Goal: Task Accomplishment & Management: Use online tool/utility

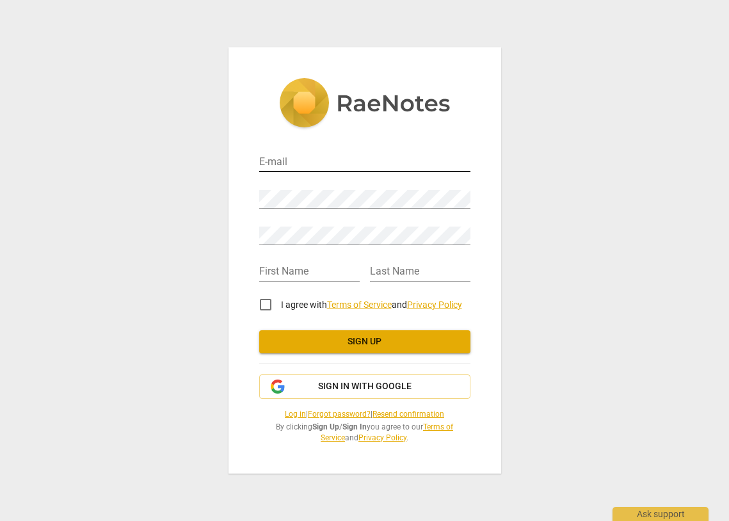
click at [298, 164] on input "email" at bounding box center [364, 163] width 211 height 19
type input "[PERSON_NAME][EMAIL_ADDRESS][DOMAIN_NAME]"
type input "Danielle"
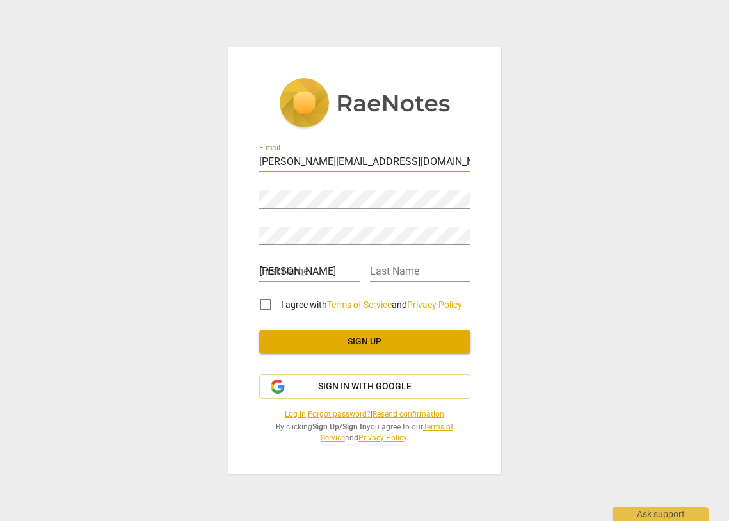
type input "Batchelor"
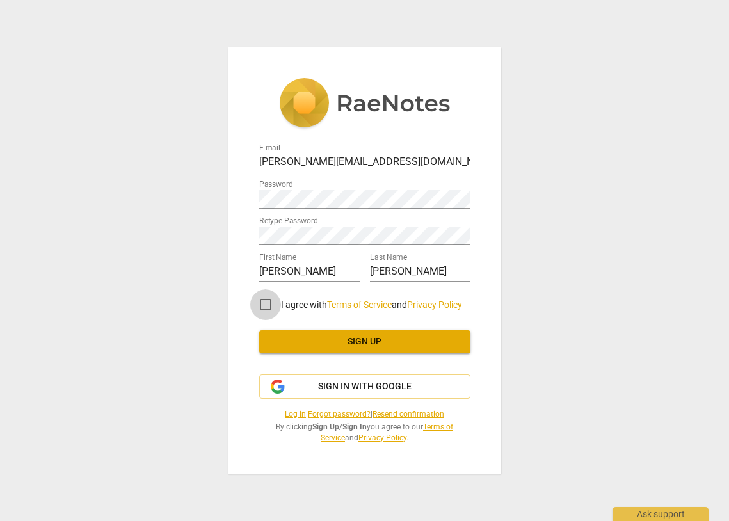
drag, startPoint x: 264, startPoint y: 301, endPoint x: 279, endPoint y: 305, distance: 15.2
click at [264, 301] on input "I agree with Terms of Service and Privacy Policy" at bounding box center [265, 304] width 31 height 31
checkbox input "true"
click at [376, 343] on span "Sign up" at bounding box center [364, 341] width 191 height 13
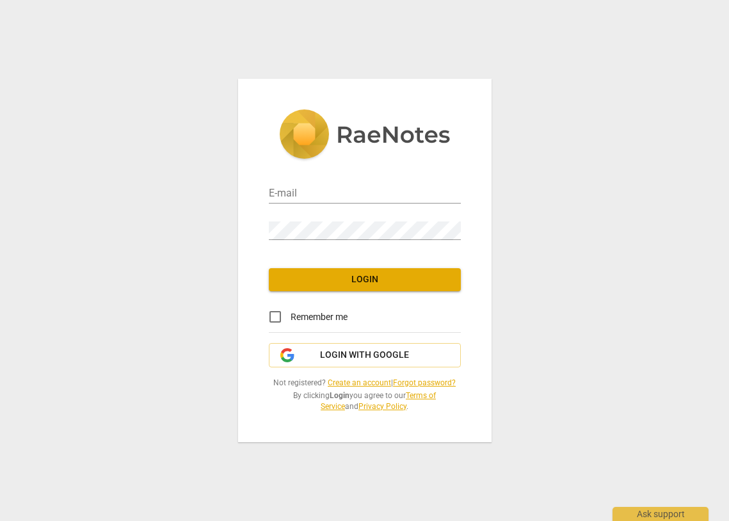
type input "[PERSON_NAME][EMAIL_ADDRESS][DOMAIN_NAME]"
click at [370, 280] on span "Login" at bounding box center [365, 279] width 172 height 13
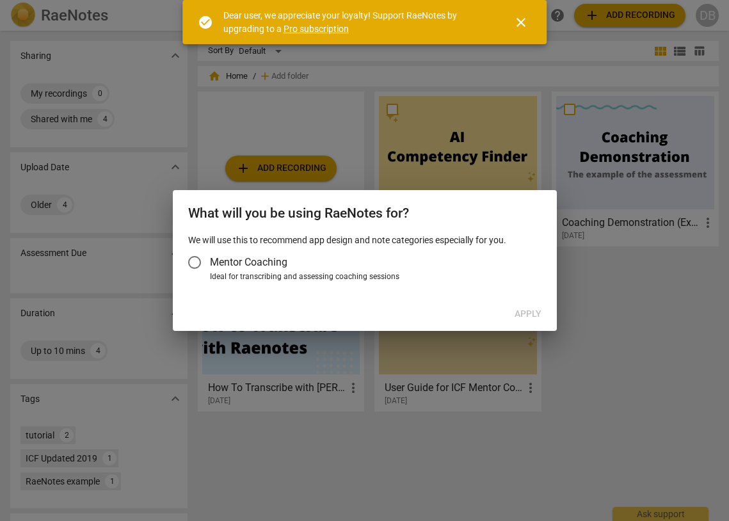
click at [197, 262] on input "Mentor Coaching" at bounding box center [194, 262] width 31 height 31
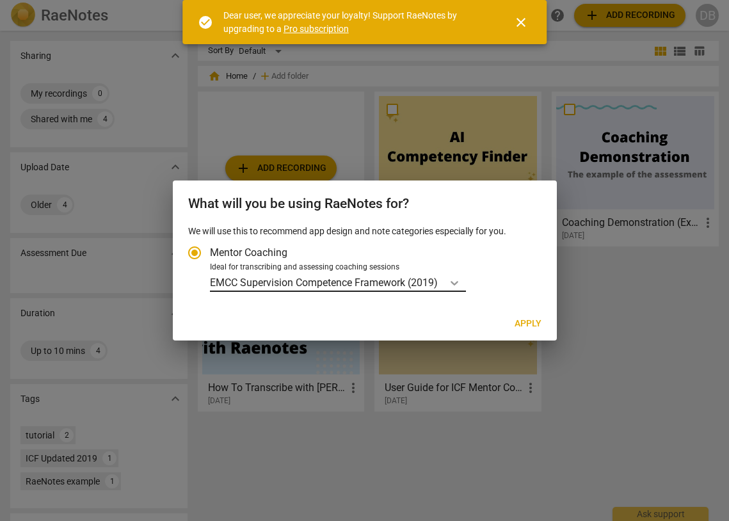
click at [454, 284] on icon "Account type" at bounding box center [454, 283] width 13 height 13
click at [0, 0] on input "Ideal for transcribing and assessing coaching sessions EMCC Supervision Compete…" at bounding box center [0, 0] width 0 height 0
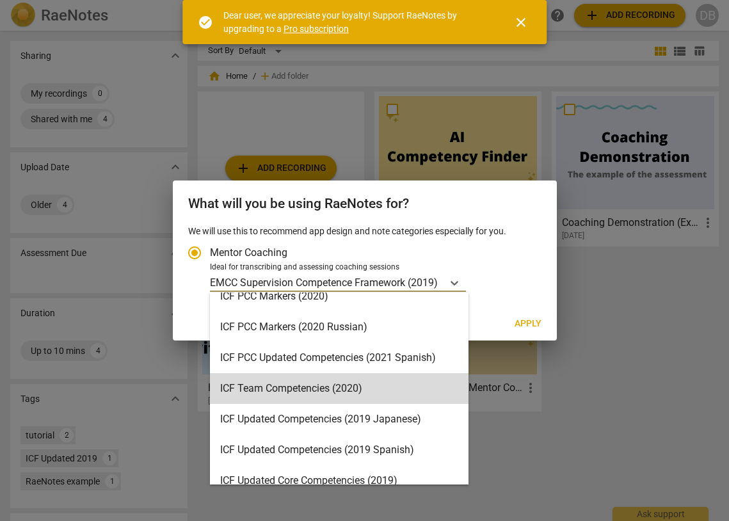
scroll to position [37, 0]
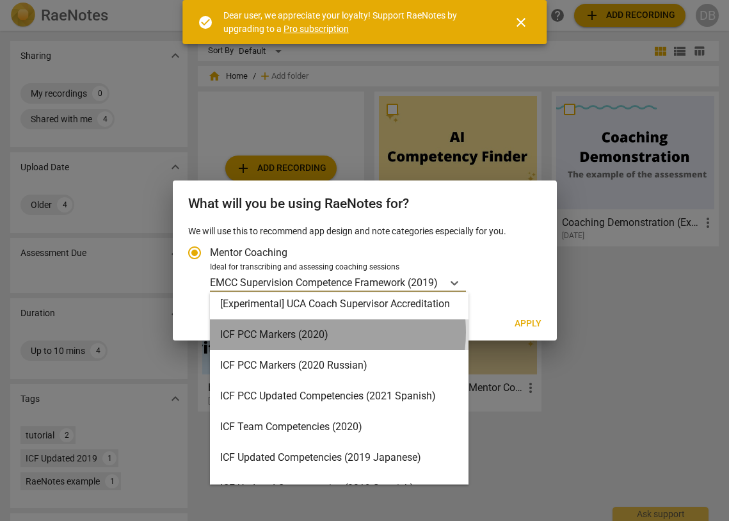
click at [321, 332] on div "ICF PCC Markers (2020)" at bounding box center [339, 334] width 259 height 31
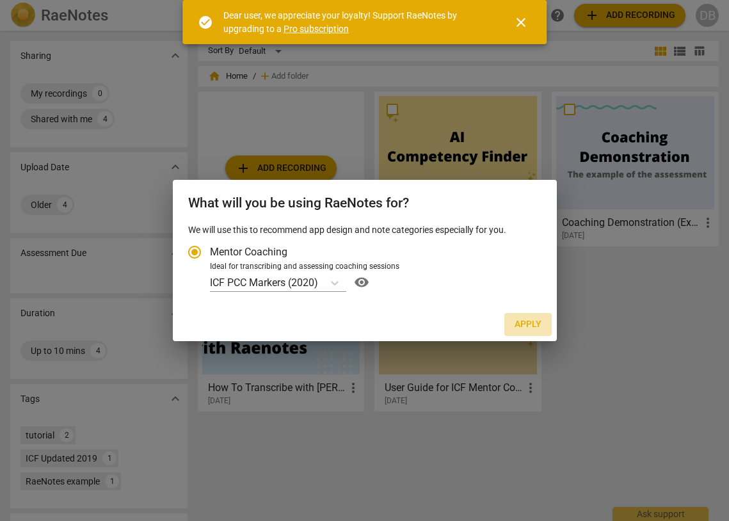
click at [534, 323] on span "Apply" at bounding box center [528, 324] width 27 height 13
radio input "false"
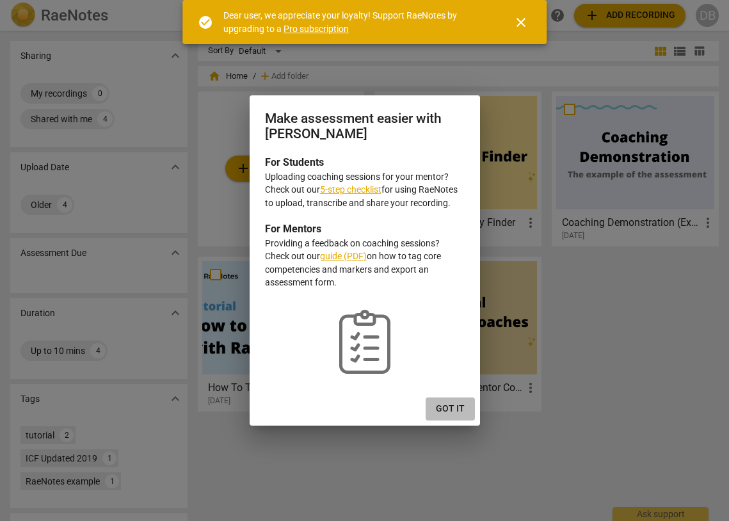
click at [458, 410] on span "Got it" at bounding box center [450, 409] width 29 height 13
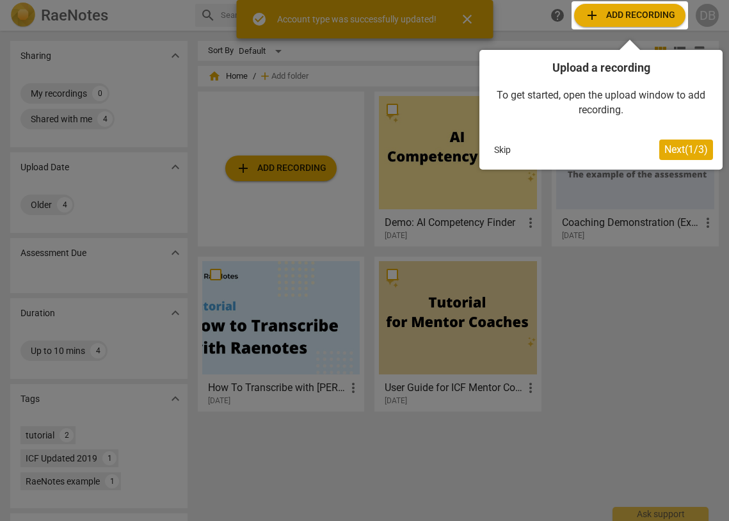
click at [654, 13] on div at bounding box center [630, 15] width 116 height 28
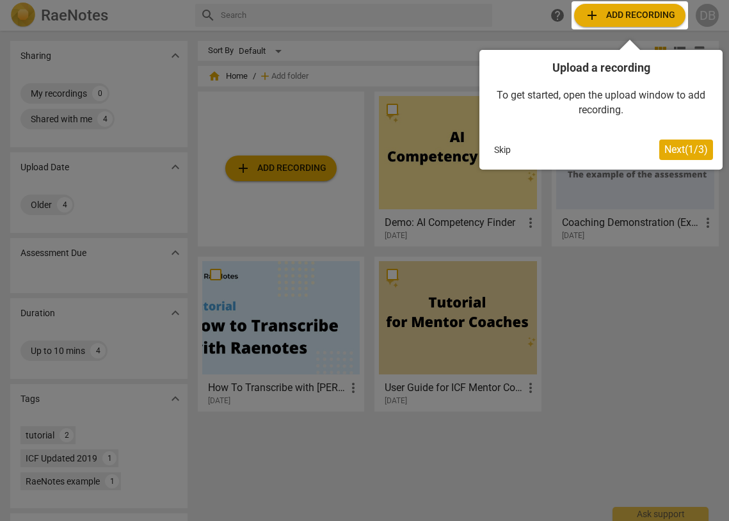
click at [676, 152] on span "Next ( 1 / 3 )" at bounding box center [686, 149] width 44 height 12
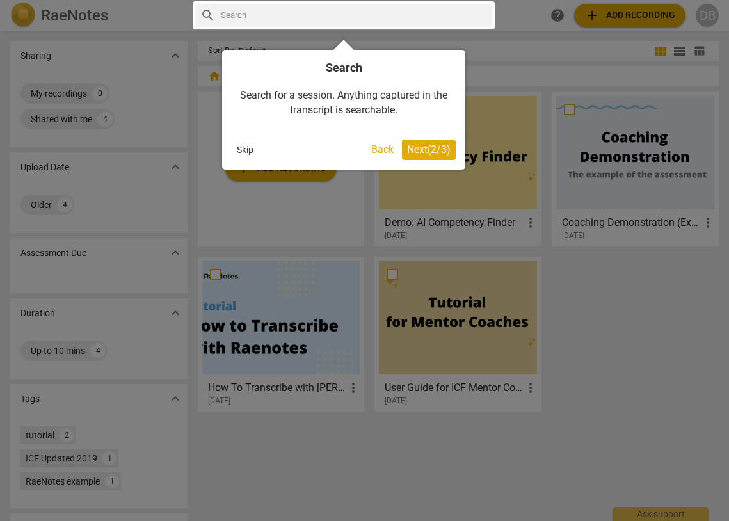
click at [429, 149] on span "Next ( 2 / 3 )" at bounding box center [429, 149] width 44 height 12
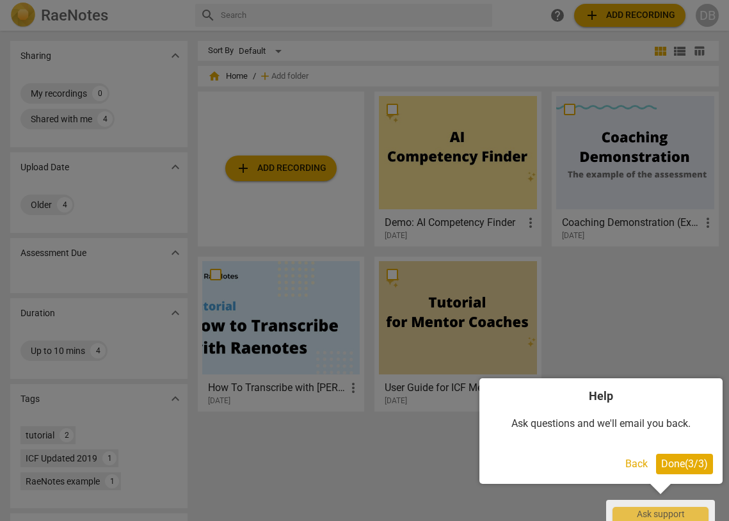
click at [675, 460] on span "Done ( 3 / 3 )" at bounding box center [684, 464] width 47 height 12
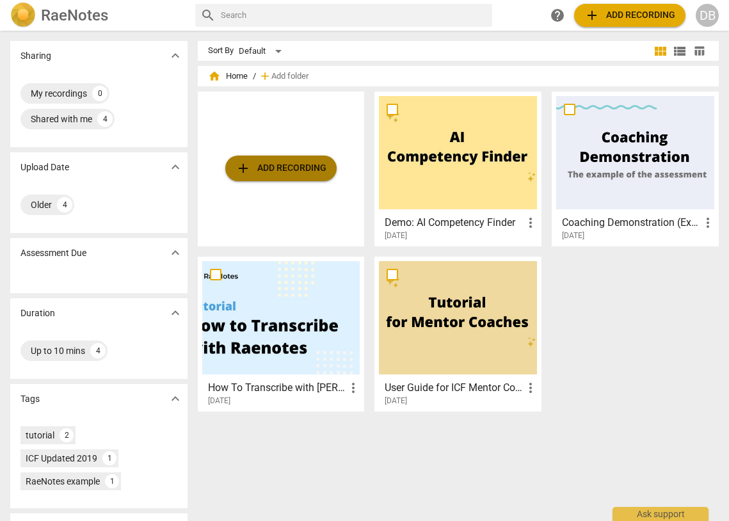
click at [286, 168] on span "add Add recording" at bounding box center [281, 168] width 91 height 15
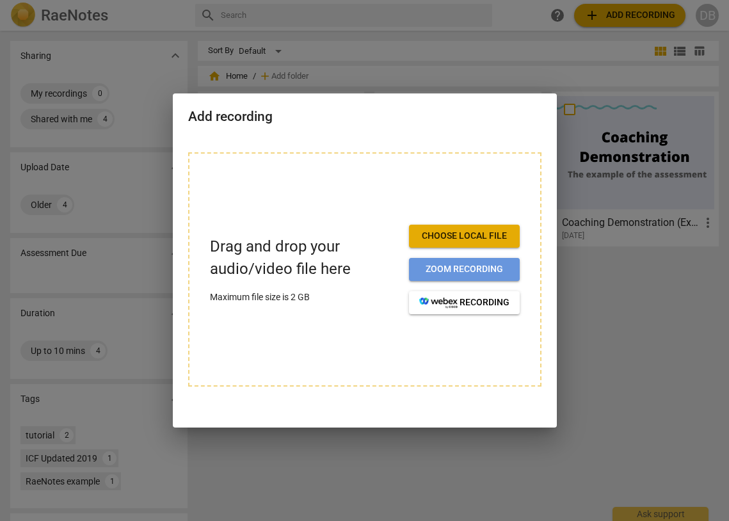
click at [469, 267] on span "Zoom recording" at bounding box center [464, 269] width 90 height 13
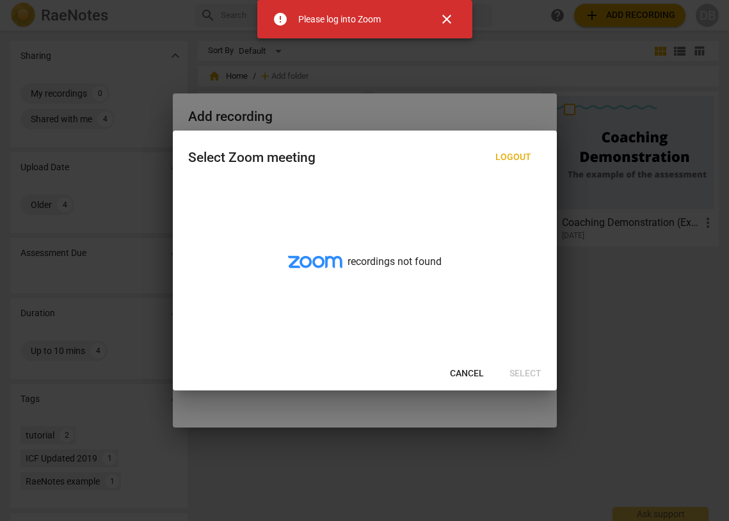
drag, startPoint x: 447, startPoint y: 13, endPoint x: 248, endPoint y: 9, distance: 199.1
click at [447, 14] on span "close" at bounding box center [446, 19] width 15 height 15
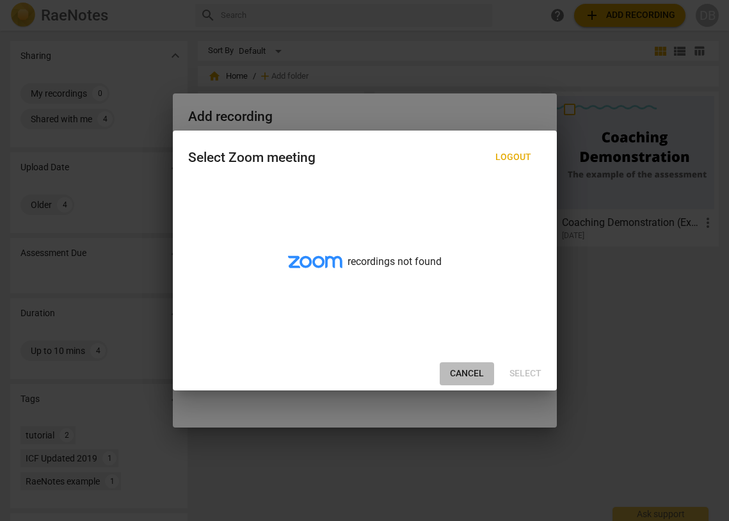
click at [481, 370] on span "Cancel" at bounding box center [467, 373] width 34 height 13
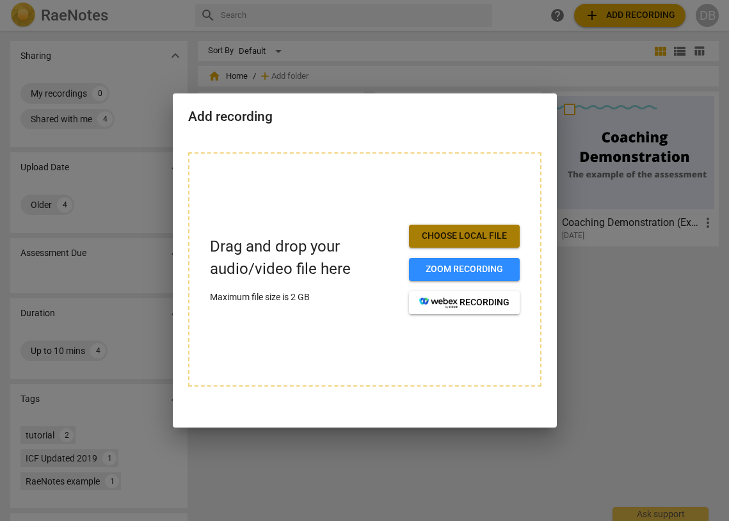
click at [447, 236] on span "Choose local file" at bounding box center [464, 236] width 90 height 13
click at [428, 67] on div at bounding box center [364, 260] width 729 height 521
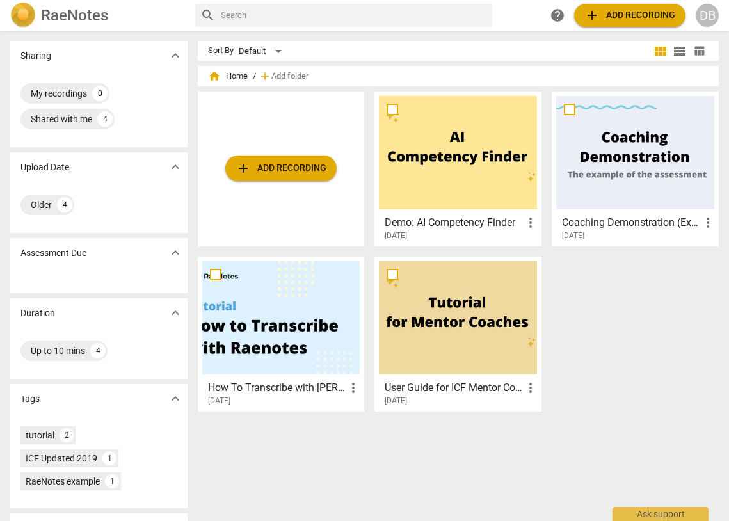
click at [273, 169] on span "add Add recording" at bounding box center [281, 168] width 91 height 15
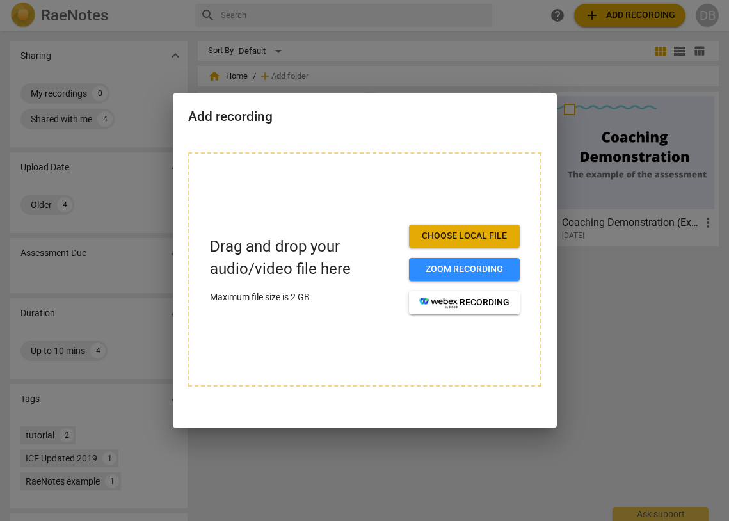
click at [440, 239] on span "Choose local file" at bounding box center [464, 236] width 90 height 13
click at [486, 243] on button "Choose local file" at bounding box center [464, 236] width 111 height 23
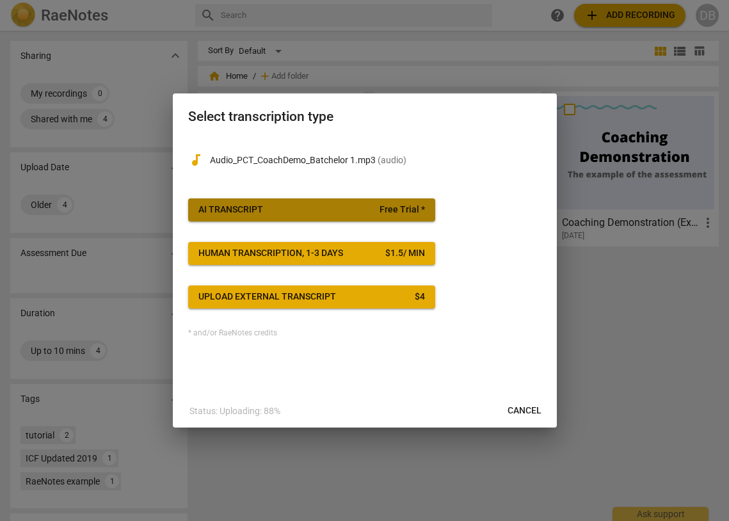
click at [364, 209] on span "AI Transcript Free Trial *" at bounding box center [311, 210] width 227 height 13
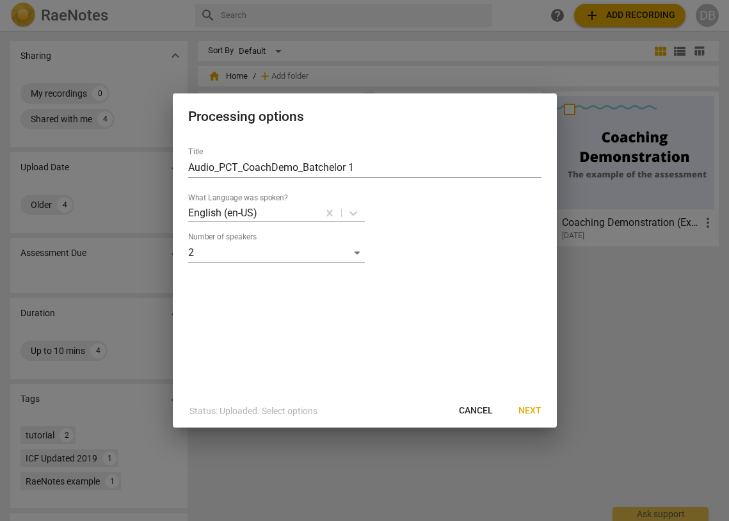
click at [533, 408] on span "Next" at bounding box center [529, 411] width 23 height 13
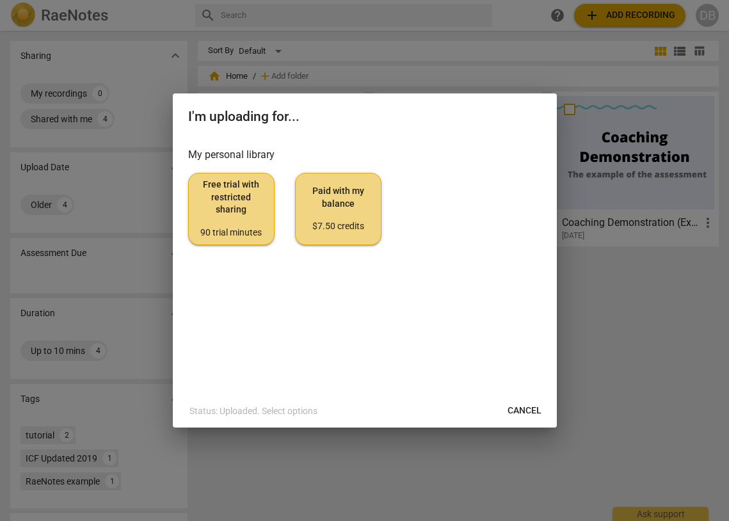
click at [237, 227] on div "90 trial minutes" at bounding box center [231, 233] width 65 height 13
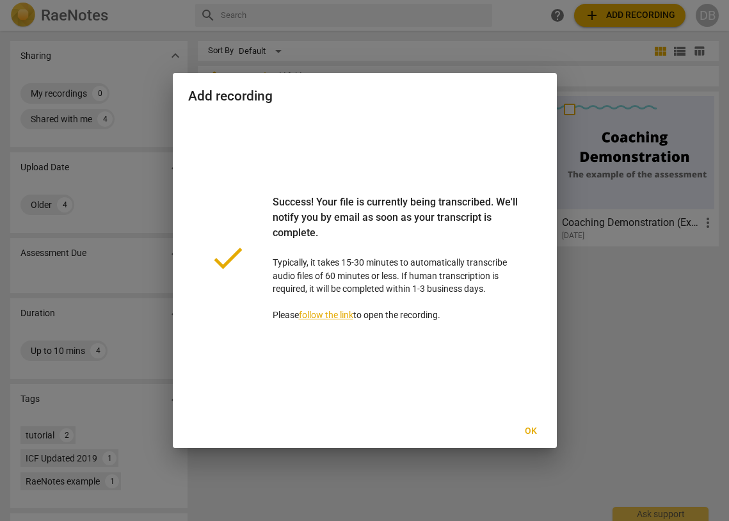
click at [534, 428] on span "Ok" at bounding box center [531, 431] width 20 height 13
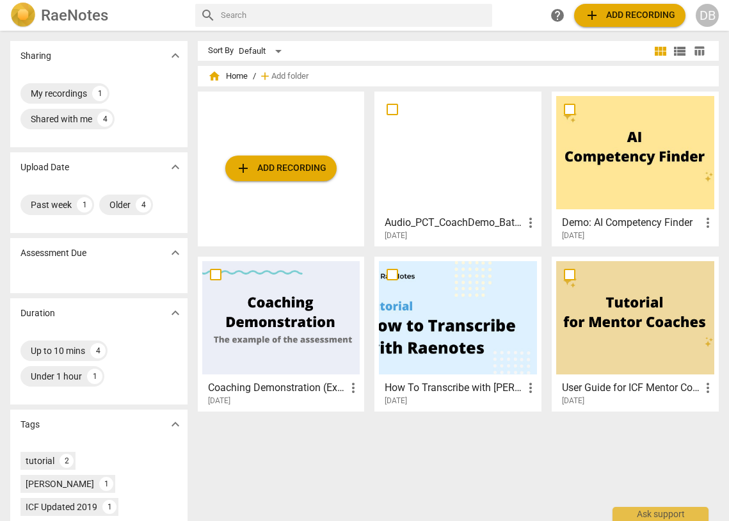
scroll to position [1, 0]
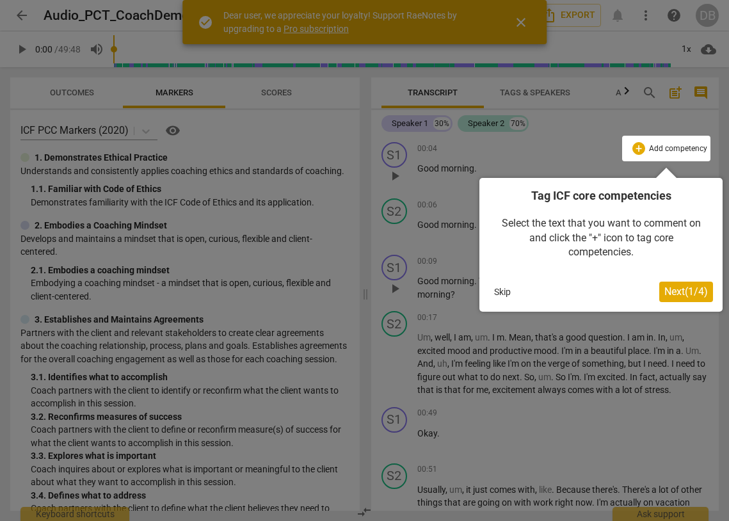
click at [502, 289] on button "Skip" at bounding box center [502, 291] width 27 height 19
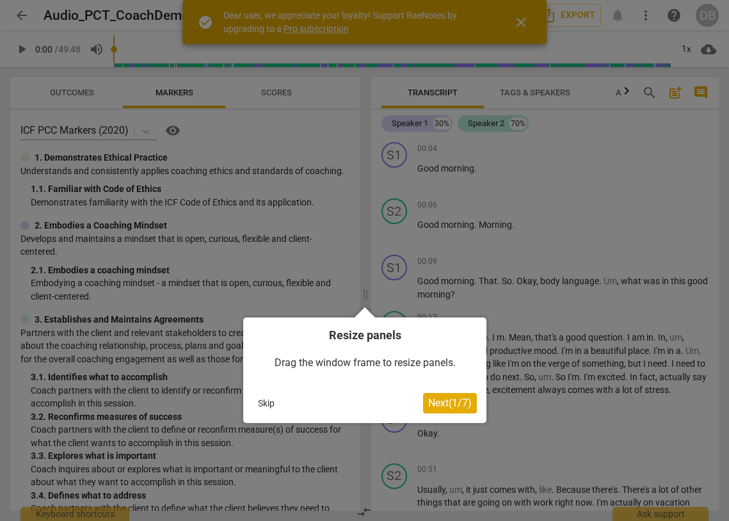
click at [266, 403] on button "Skip" at bounding box center [266, 403] width 27 height 19
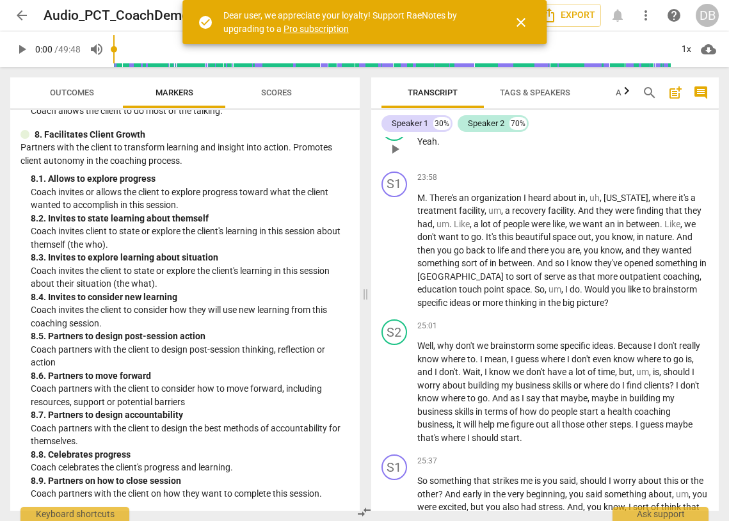
scroll to position [6169, 0]
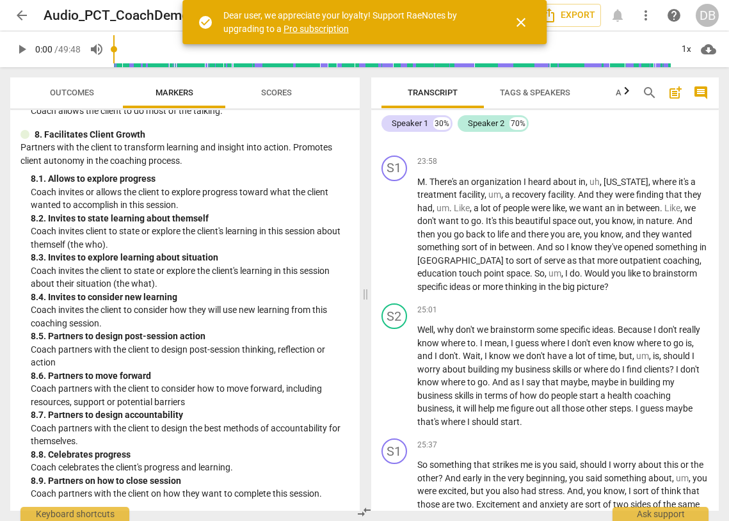
click at [520, 19] on span "close" at bounding box center [520, 22] width 15 height 15
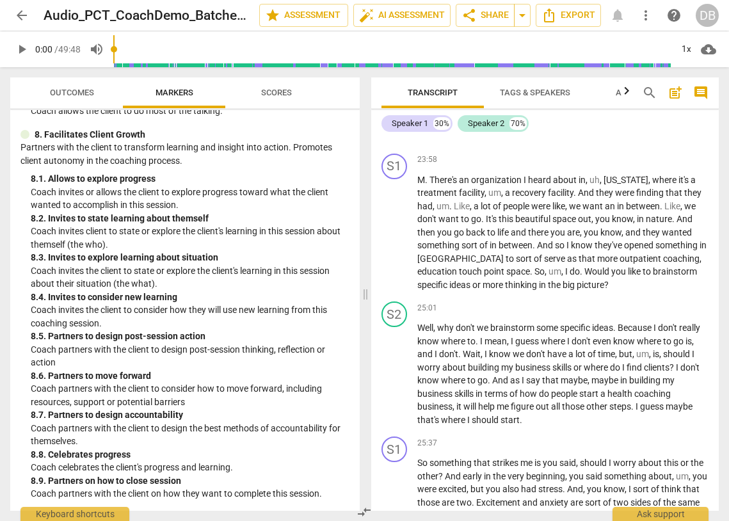
scroll to position [6172, 0]
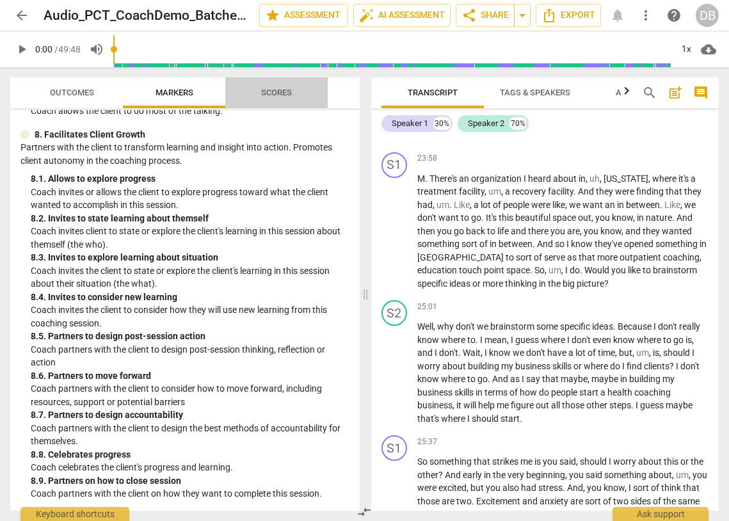
click at [277, 97] on span "Scores" at bounding box center [276, 93] width 31 height 10
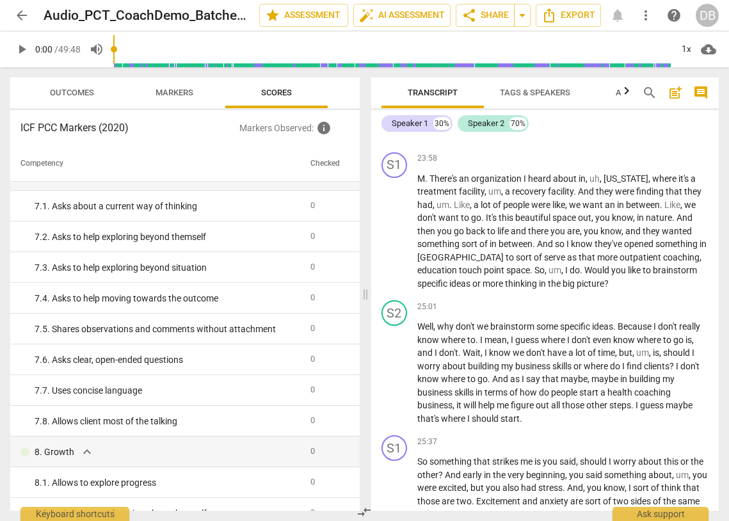
scroll to position [1115, 0]
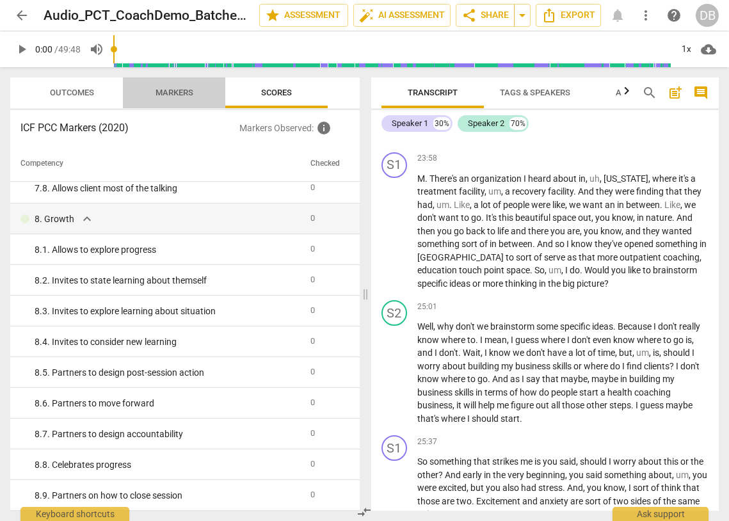
click at [184, 91] on span "Markers" at bounding box center [175, 93] width 38 height 10
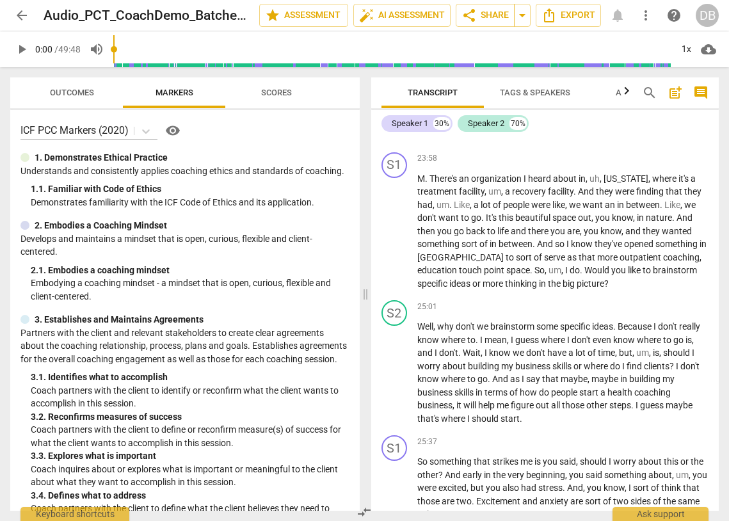
click at [282, 94] on span "Scores" at bounding box center [276, 93] width 31 height 10
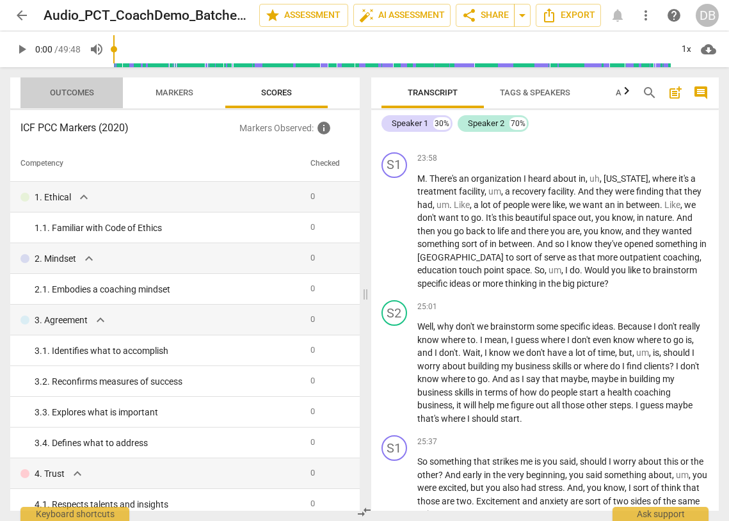
click at [79, 86] on span "Outcomes" at bounding box center [72, 92] width 75 height 17
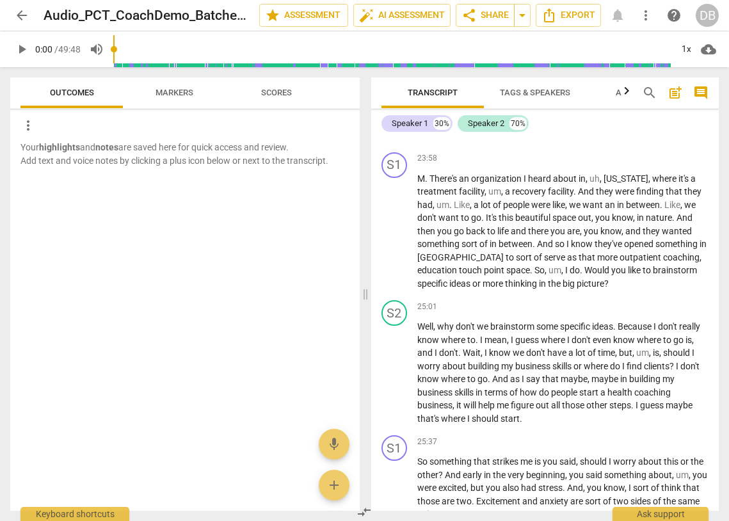
click at [191, 90] on span "Markers" at bounding box center [175, 93] width 38 height 10
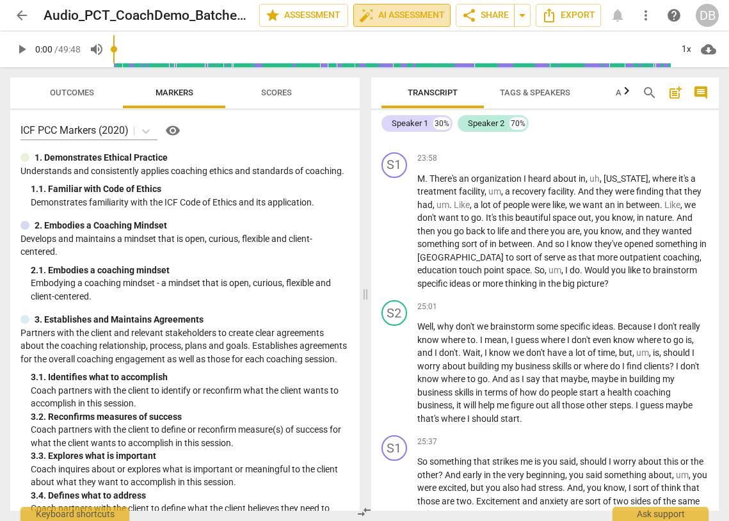
click at [394, 12] on span "auto_fix_high AI Assessment" at bounding box center [402, 15] width 86 height 15
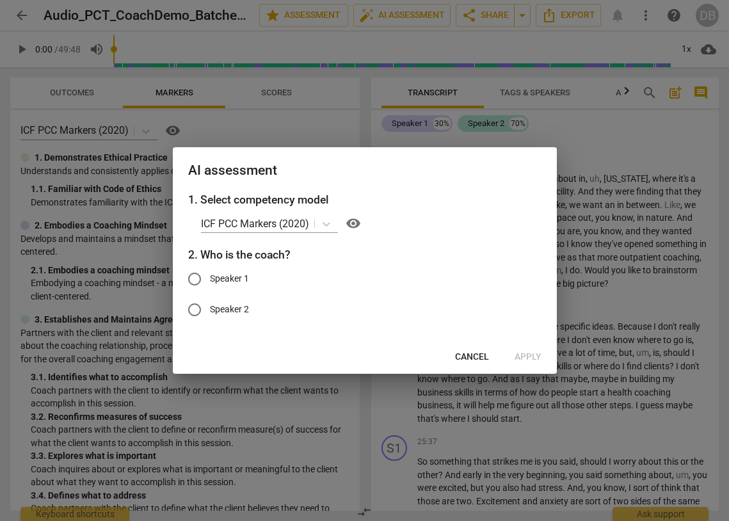
click at [470, 355] on span "Cancel" at bounding box center [472, 357] width 34 height 13
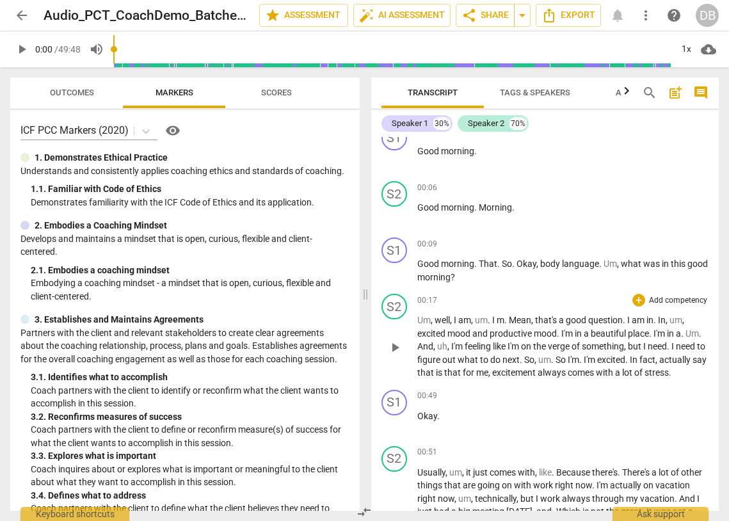
scroll to position [0, 0]
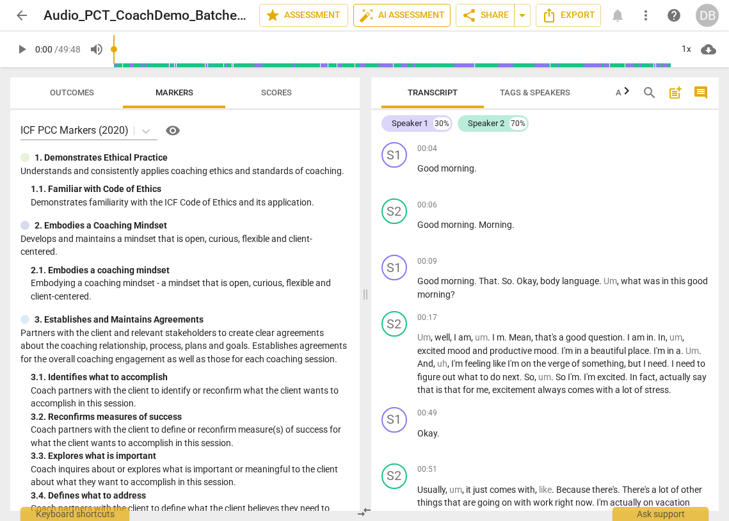
click at [427, 12] on span "auto_fix_high AI Assessment" at bounding box center [402, 15] width 86 height 15
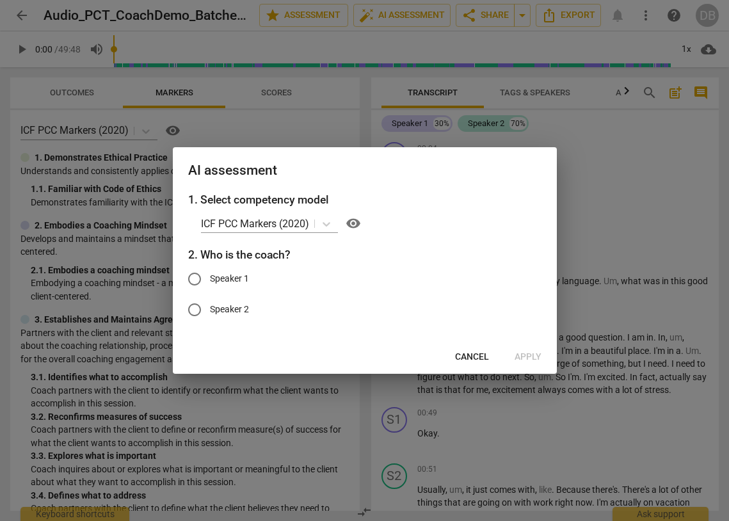
drag, startPoint x: 193, startPoint y: 277, endPoint x: 234, endPoint y: 293, distance: 44.0
click at [194, 278] on input "Speaker 1" at bounding box center [194, 279] width 31 height 31
radio input "true"
click at [534, 355] on span "Apply" at bounding box center [528, 357] width 27 height 13
